Goal: Transaction & Acquisition: Purchase product/service

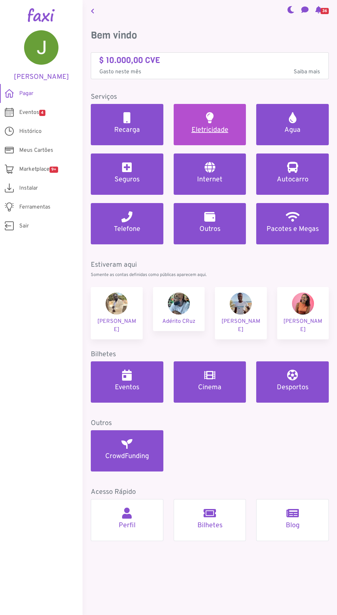
click at [212, 120] on h2 at bounding box center [210, 117] width 8 height 11
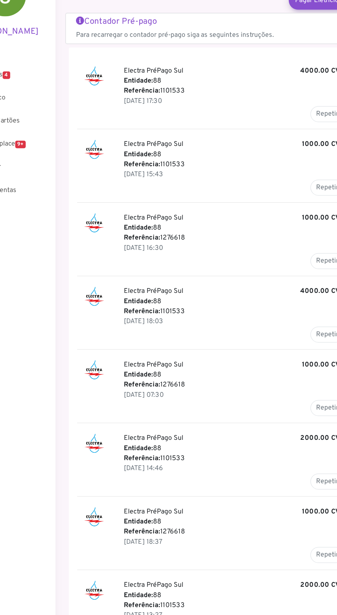
scroll to position [1, 0]
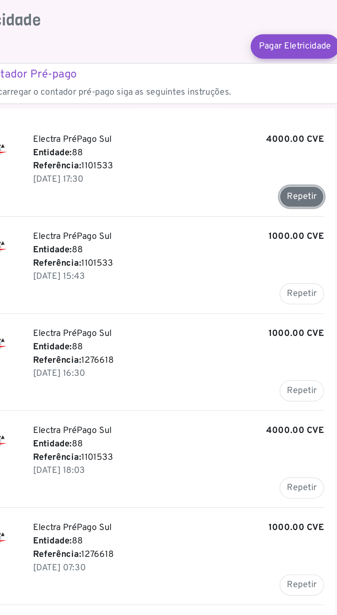
click at [302, 143] on button "Repetir" at bounding box center [306, 143] width 28 height 13
type input "*******"
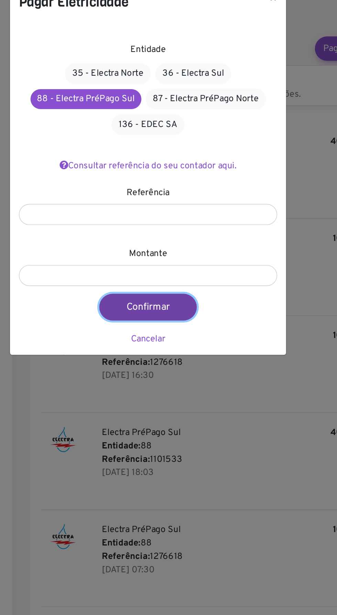
click at [162, 208] on button "Confirmar" at bounding box center [167, 211] width 61 height 17
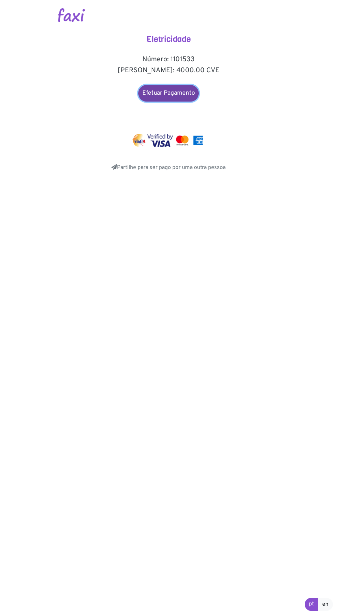
click at [163, 93] on link "Efetuar Pagamento" at bounding box center [168, 93] width 61 height 17
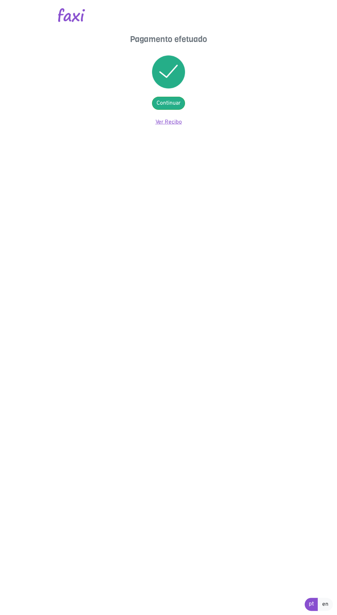
click at [168, 124] on link "Ver Recibo" at bounding box center [169, 122] width 27 height 7
